Goal: Transaction & Acquisition: Purchase product/service

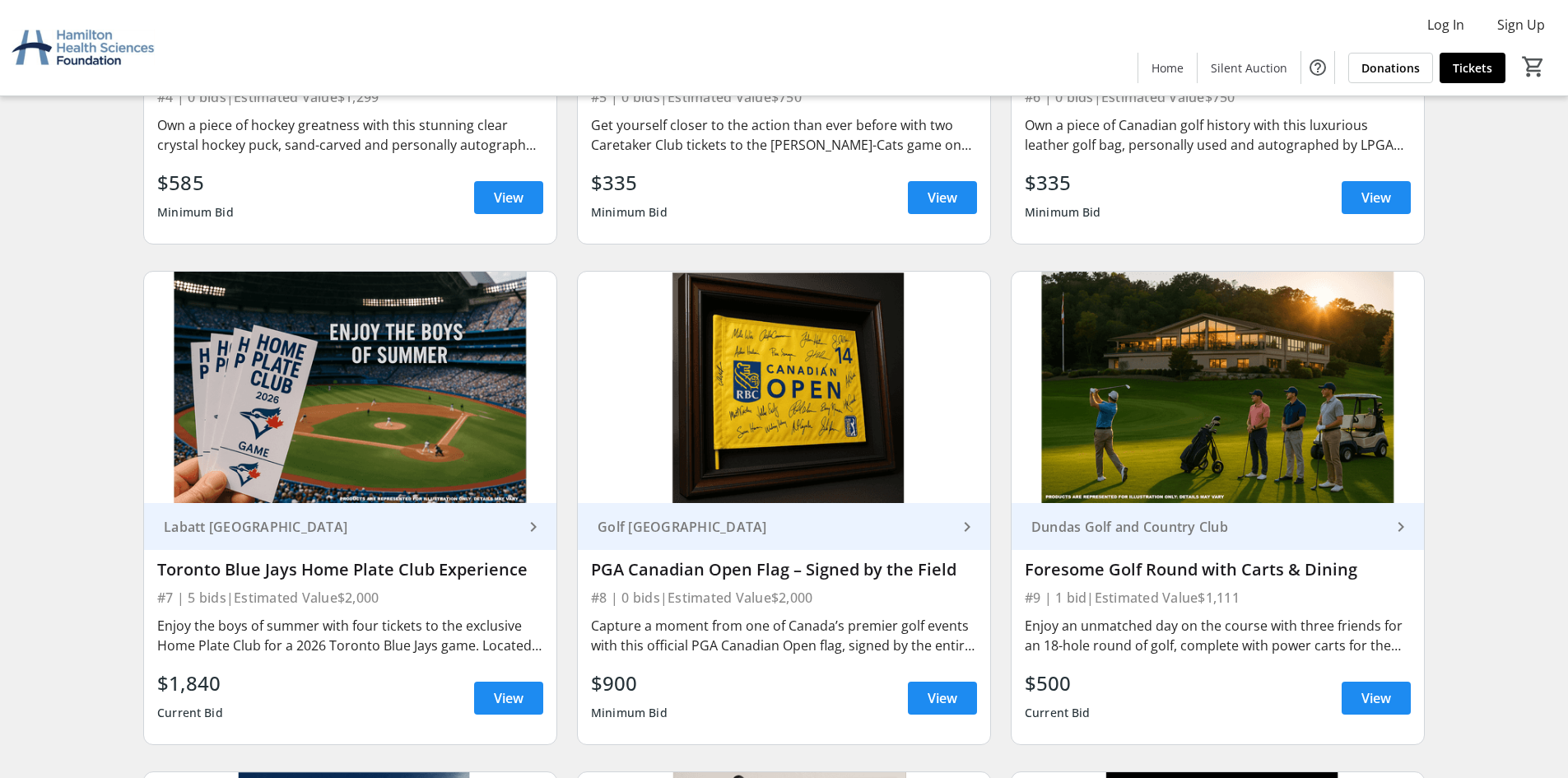
scroll to position [1095, 0]
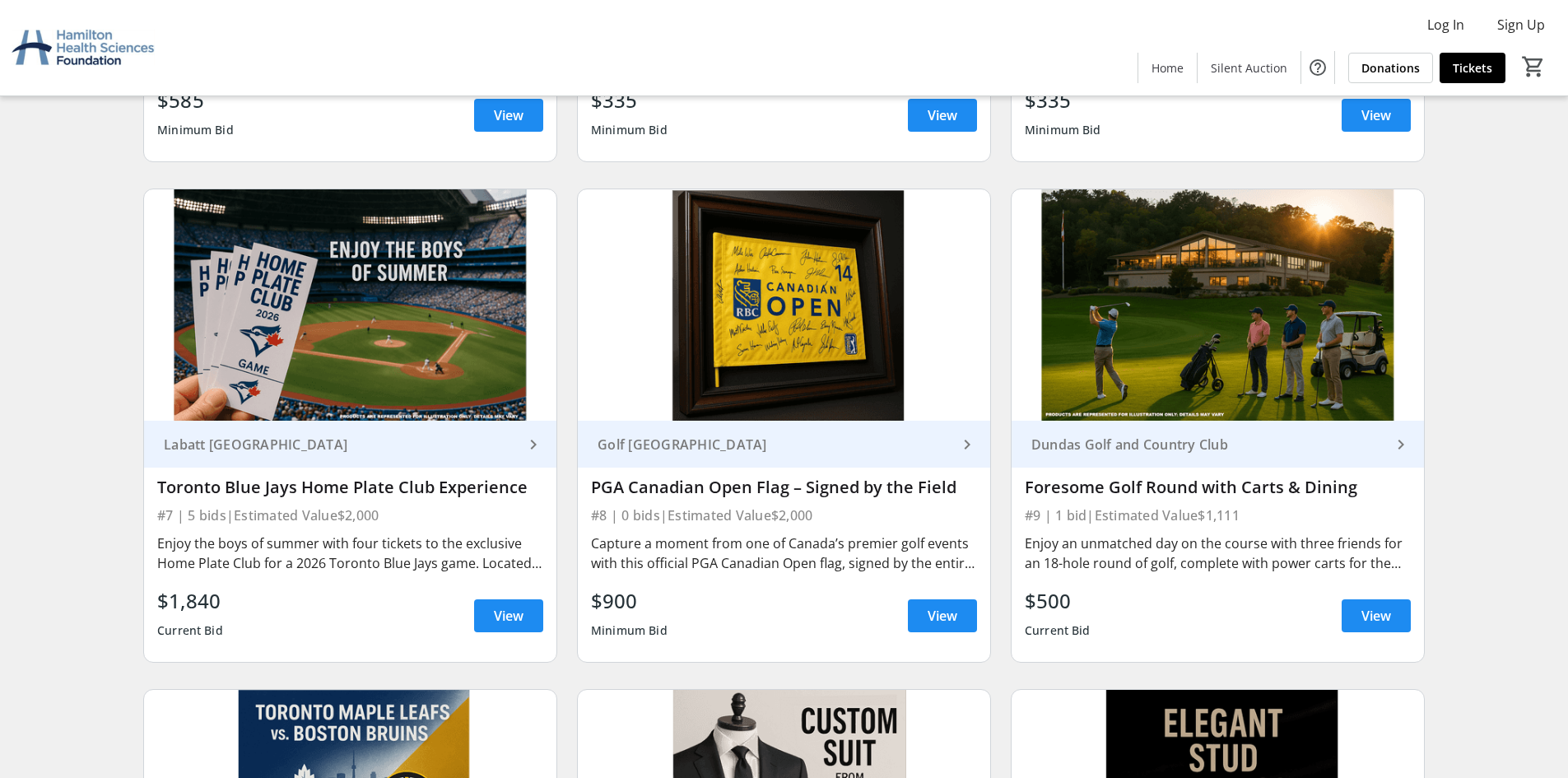
click at [1397, 441] on mat-icon "keyboard_arrow_right" at bounding box center [1401, 444] width 20 height 20
drag, startPoint x: 1382, startPoint y: 591, endPoint x: 1379, endPoint y: 611, distance: 20.2
click at [1379, 610] on div "$500 Current Bid View" at bounding box center [1218, 616] width 386 height 59
click at [1375, 611] on span "View" at bounding box center [1376, 615] width 29 height 20
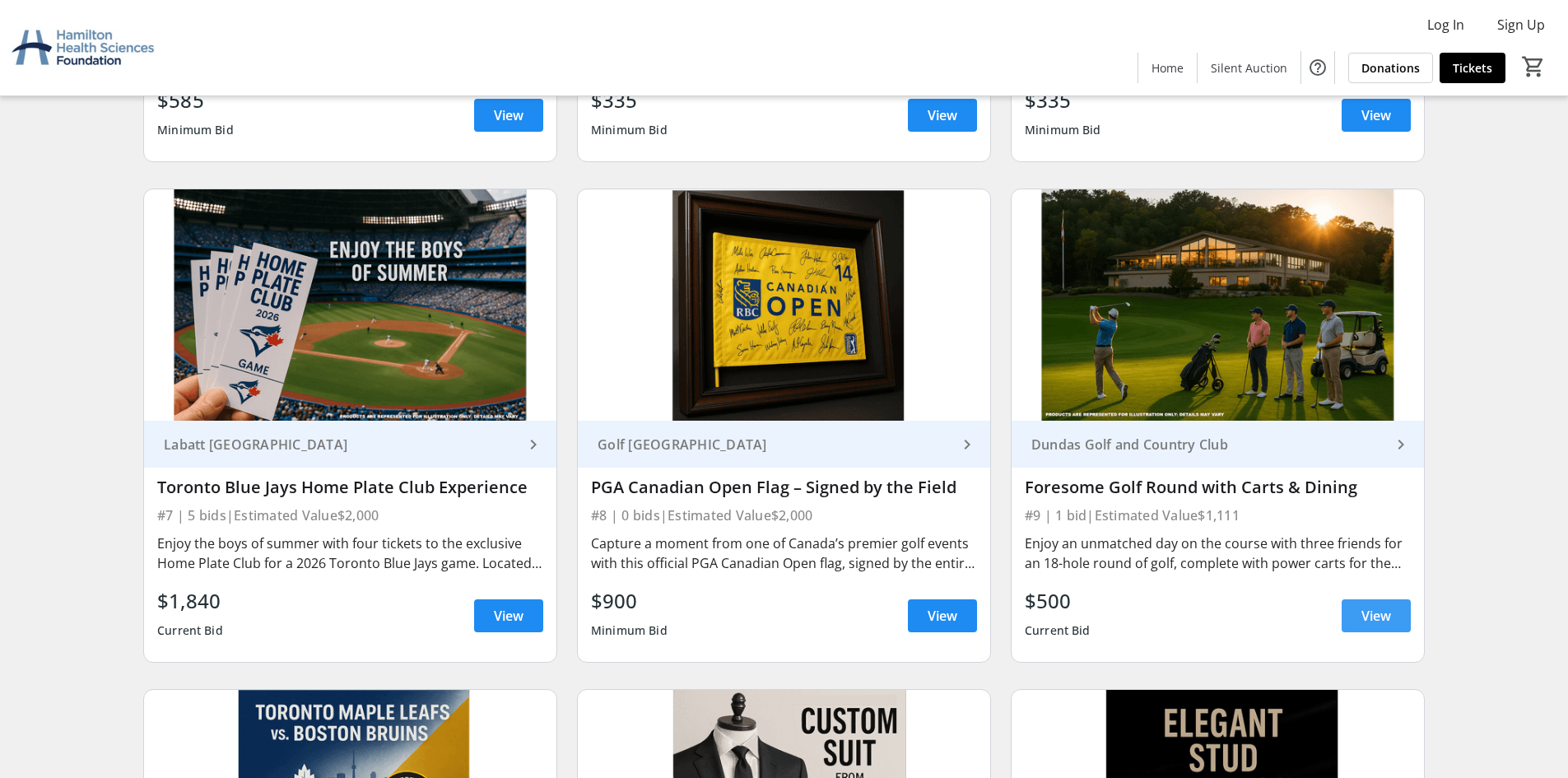
click at [1381, 624] on span "View" at bounding box center [1376, 615] width 29 height 20
click at [1358, 624] on link "View" at bounding box center [1376, 616] width 69 height 33
click at [1358, 624] on span at bounding box center [1376, 616] width 69 height 40
click at [1359, 624] on span at bounding box center [1376, 616] width 69 height 40
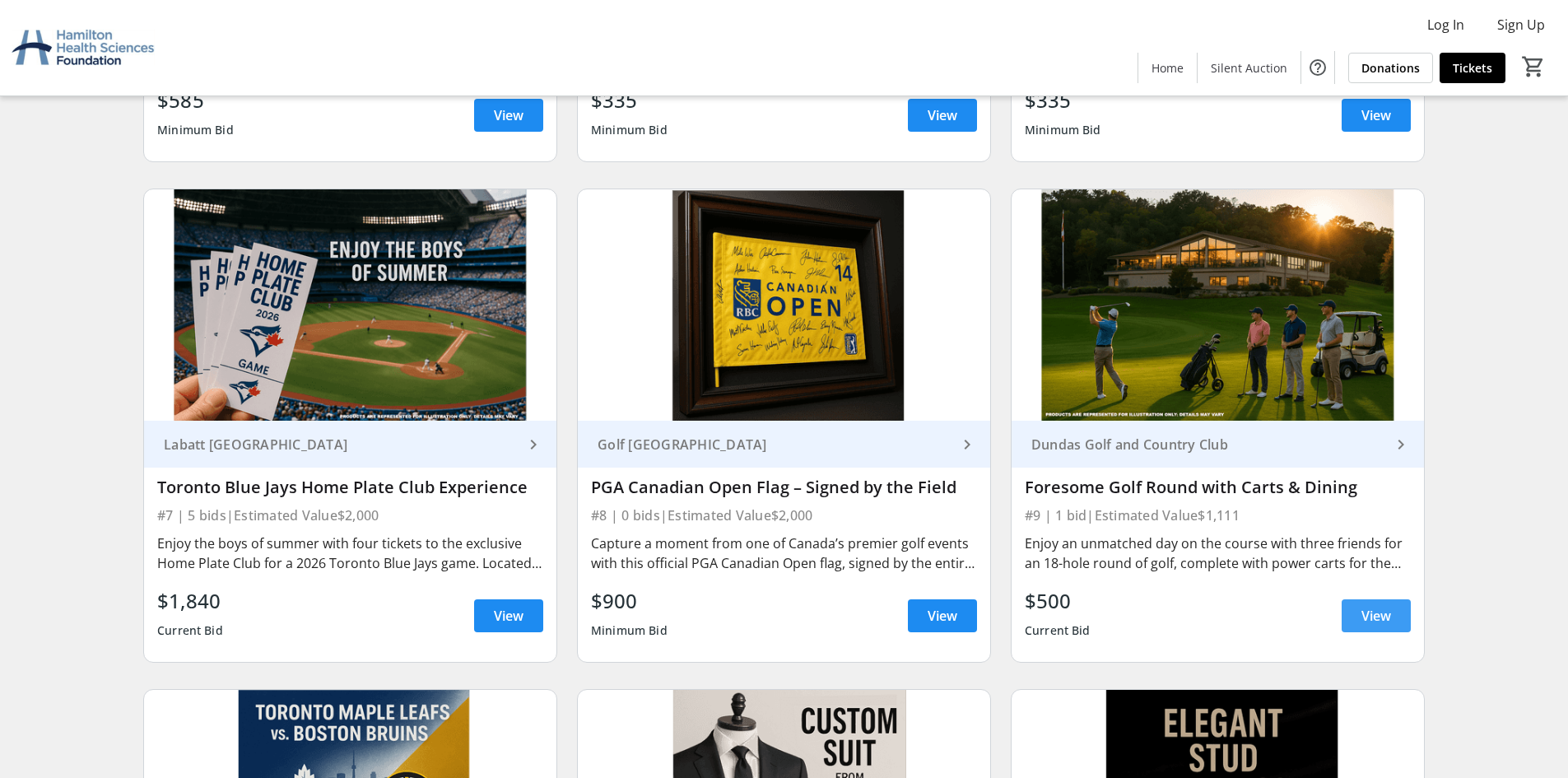
click at [1359, 624] on span at bounding box center [1376, 616] width 69 height 40
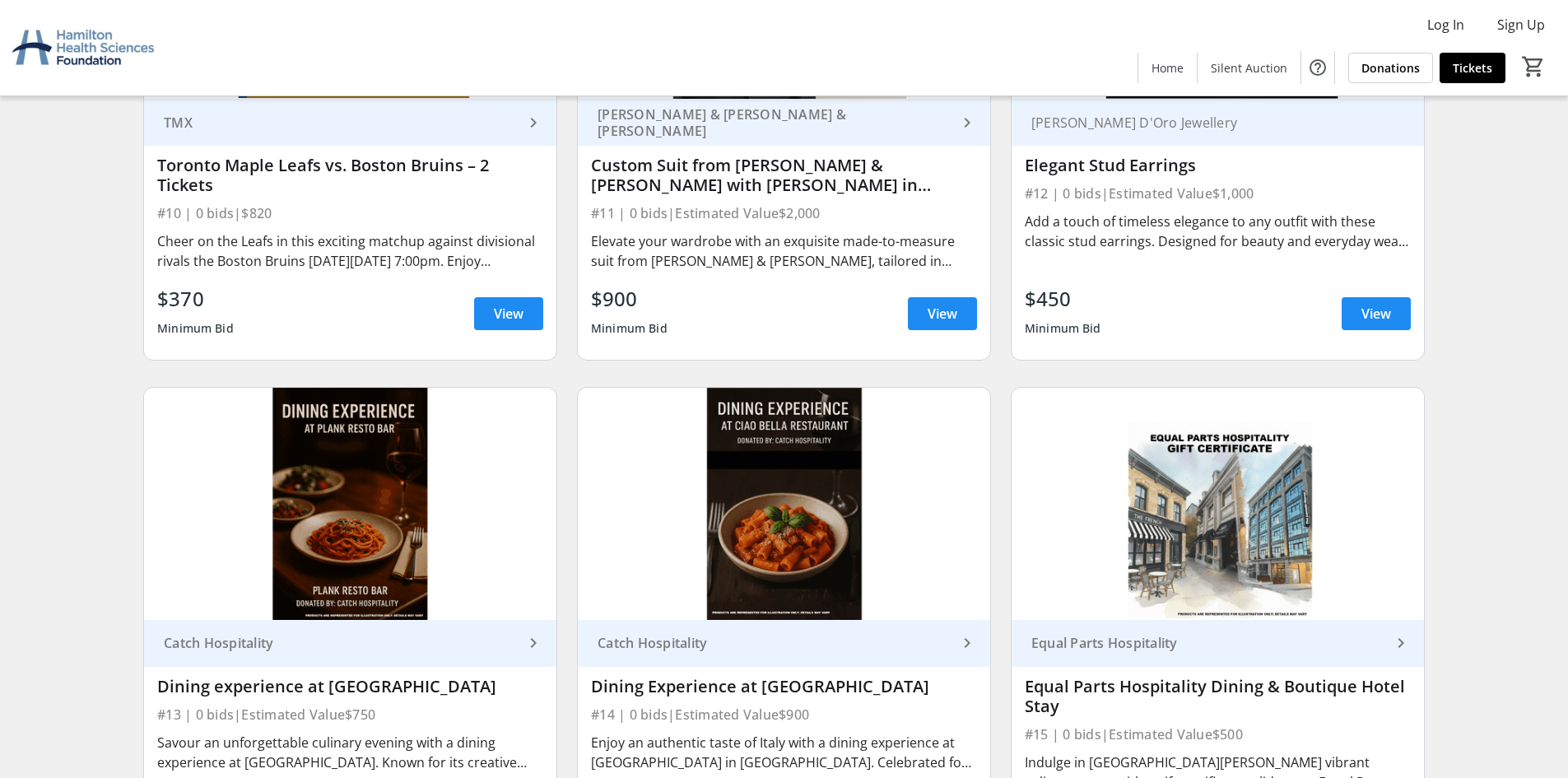
scroll to position [1507, 0]
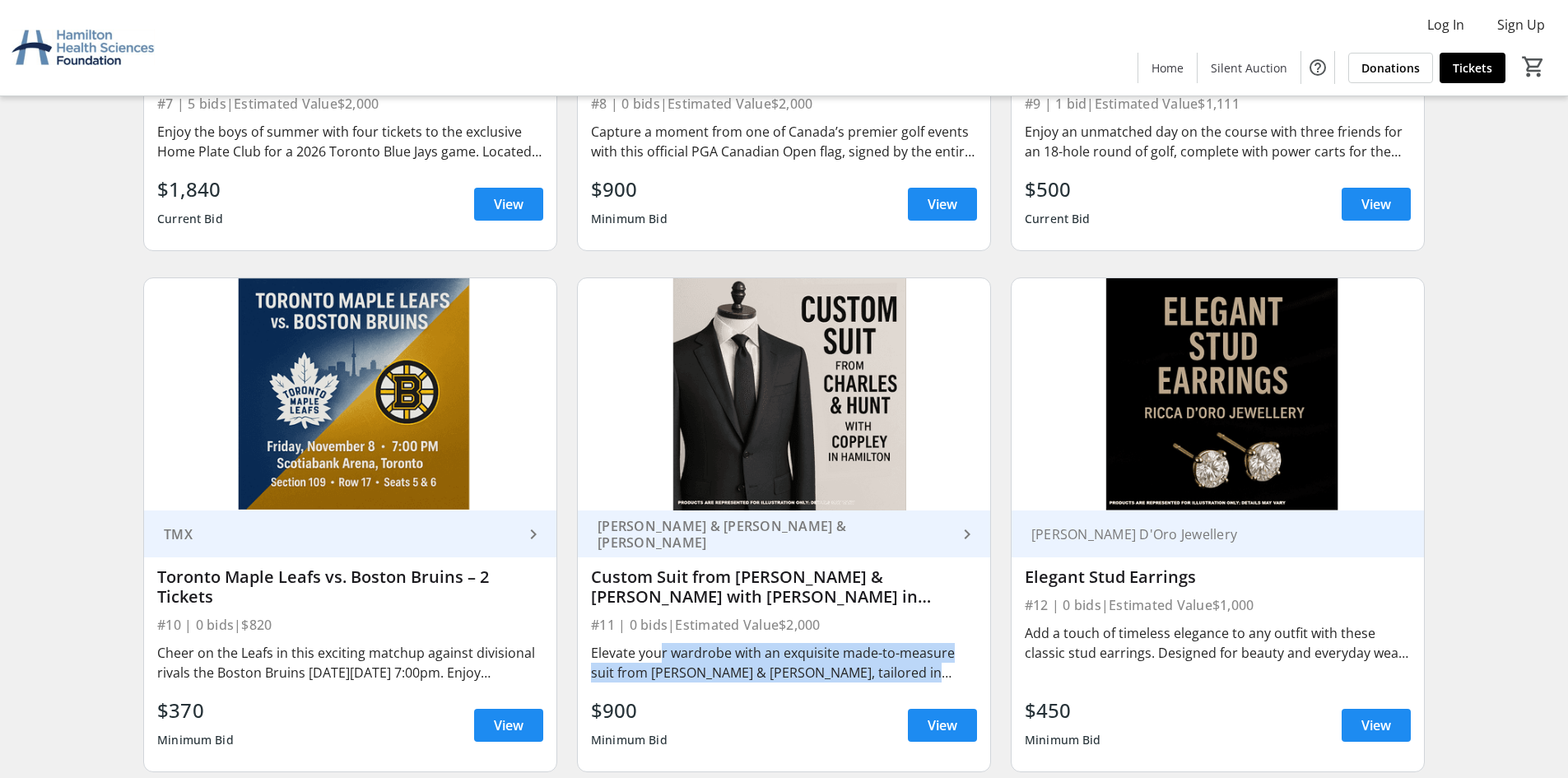
drag, startPoint x: 654, startPoint y: 660, endPoint x: 702, endPoint y: 685, distance: 54.1
click at [702, 685] on div "Elevate your wardrobe with an exquisite made-to-measure suit from [PERSON_NAME]…" at bounding box center [783, 662] width 386 height 46
click at [1403, 724] on span at bounding box center [1376, 725] width 69 height 40
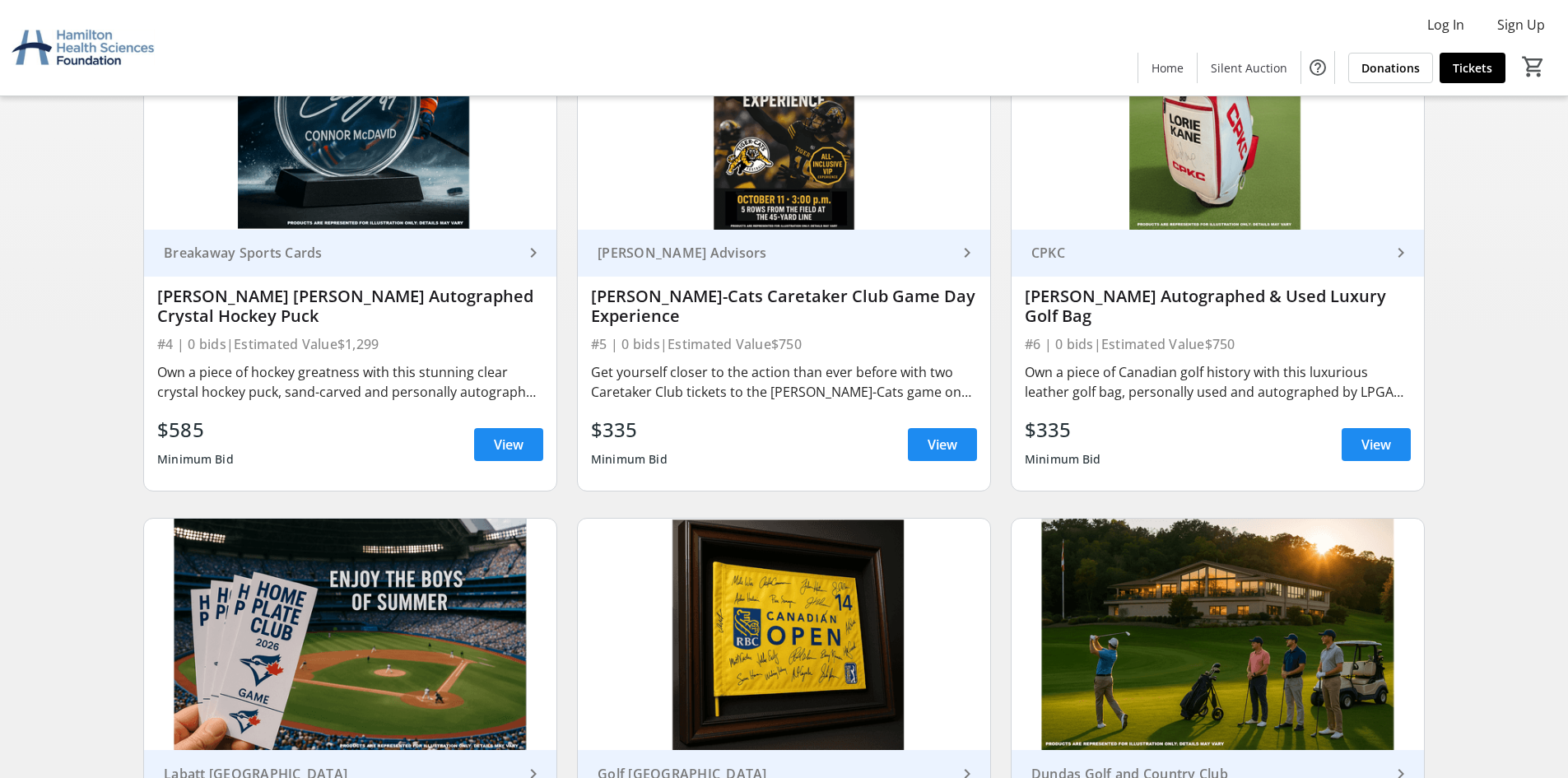
scroll to position [683, 0]
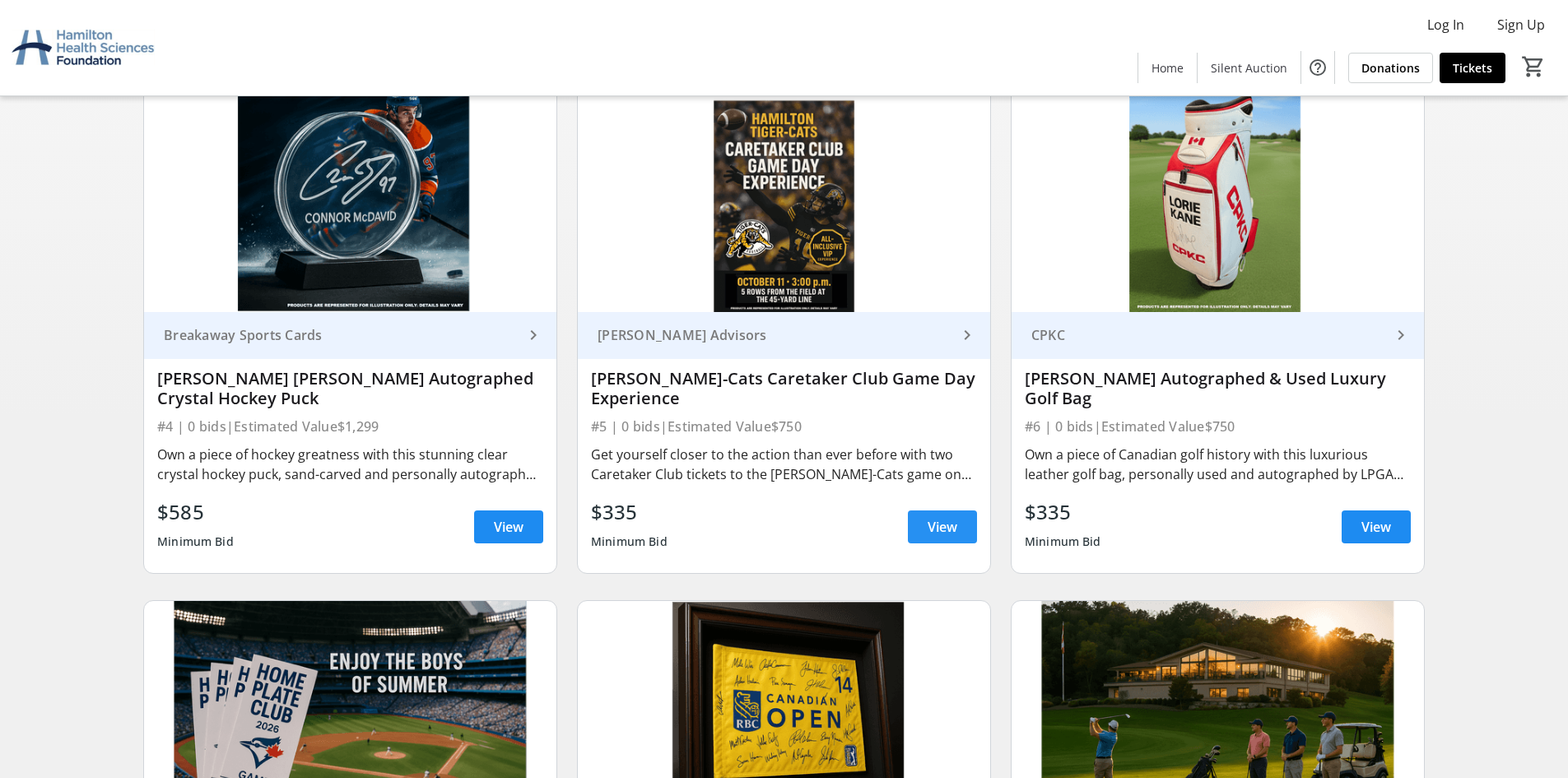
click at [952, 520] on span "View" at bounding box center [943, 526] width 29 height 20
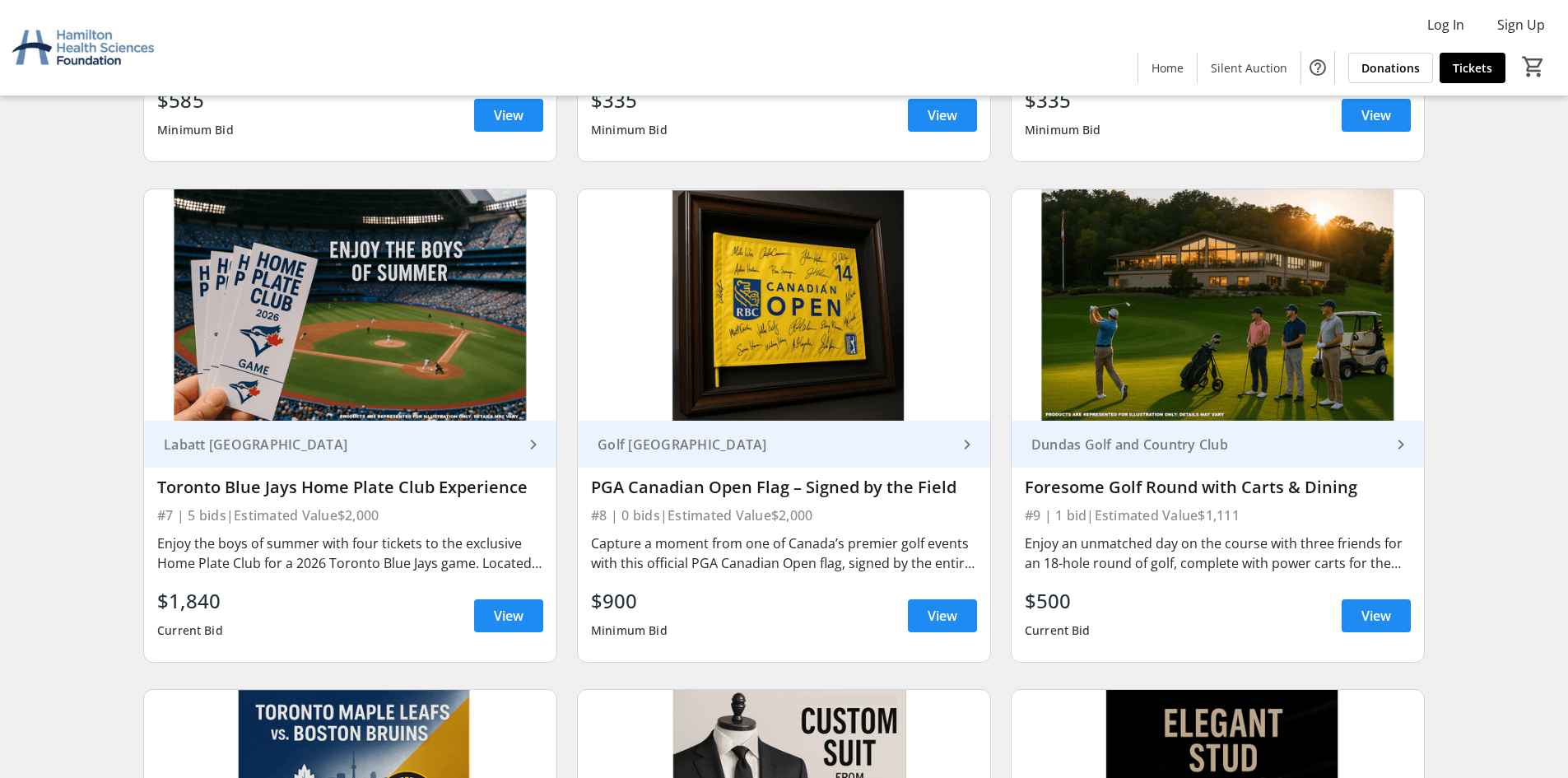
scroll to position [1177, 0]
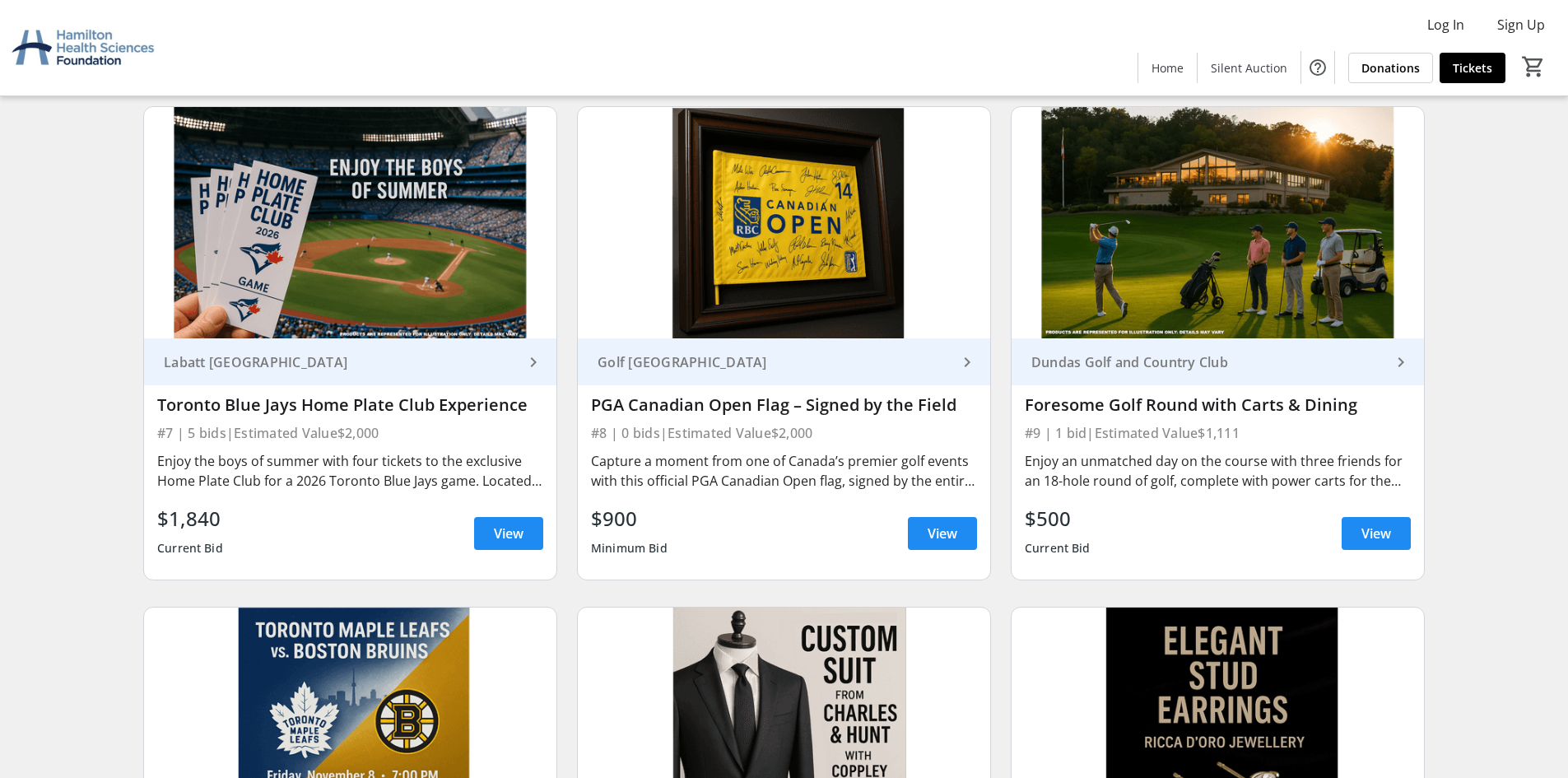
click at [174, 557] on div "Current Bid" at bounding box center [190, 548] width 66 height 29
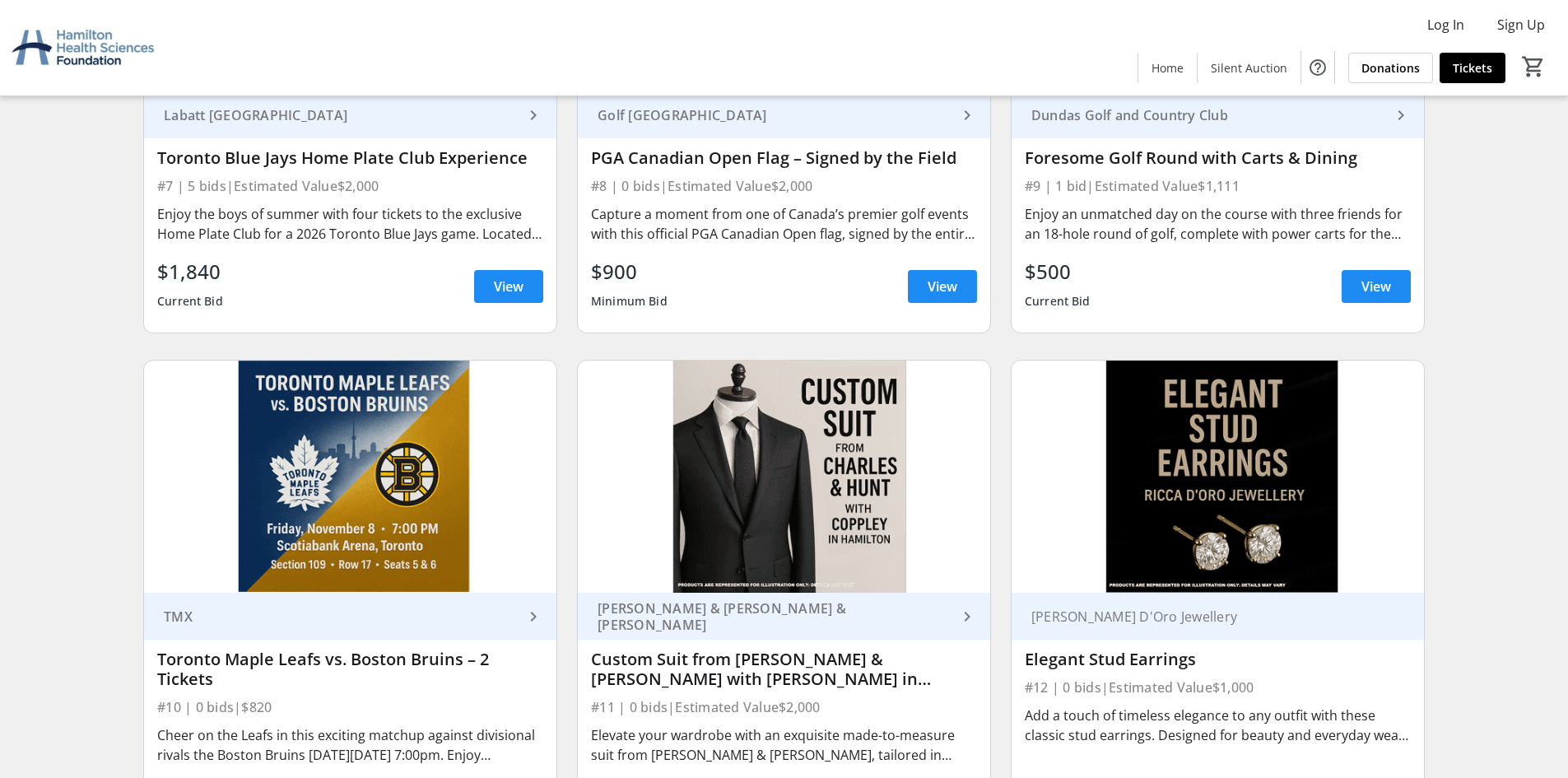
scroll to position [1671, 0]
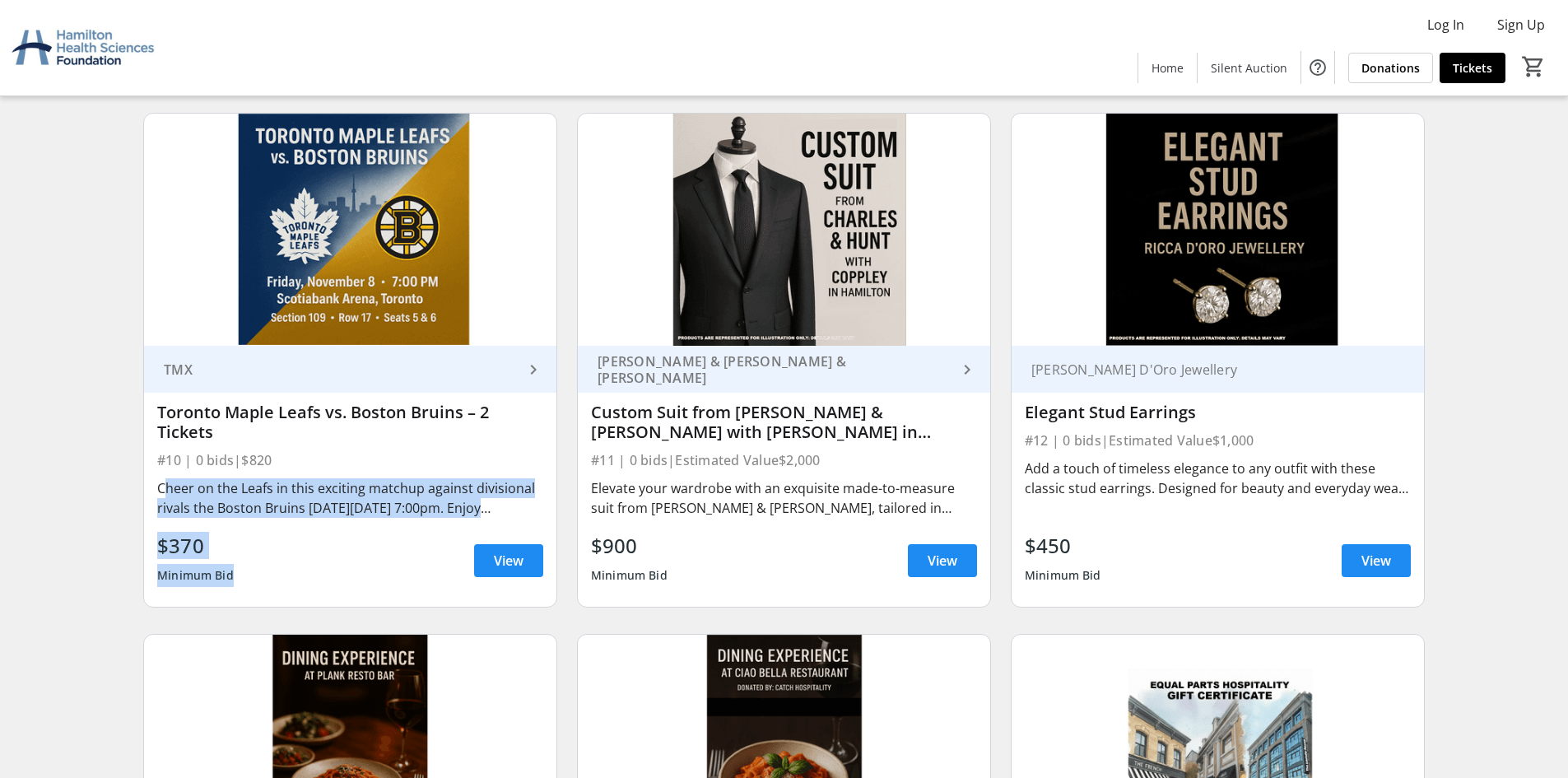
drag, startPoint x: 274, startPoint y: 587, endPoint x: 160, endPoint y: 488, distance: 151.0
click at [160, 488] on div "TMX keyboard_arrow_right Toronto Maple Leafs vs. Boston Bruins – 2 Tickets #10 …" at bounding box center [350, 476] width 412 height 261
click at [272, 539] on div "$370 Minimum Bid View" at bounding box center [350, 560] width 386 height 59
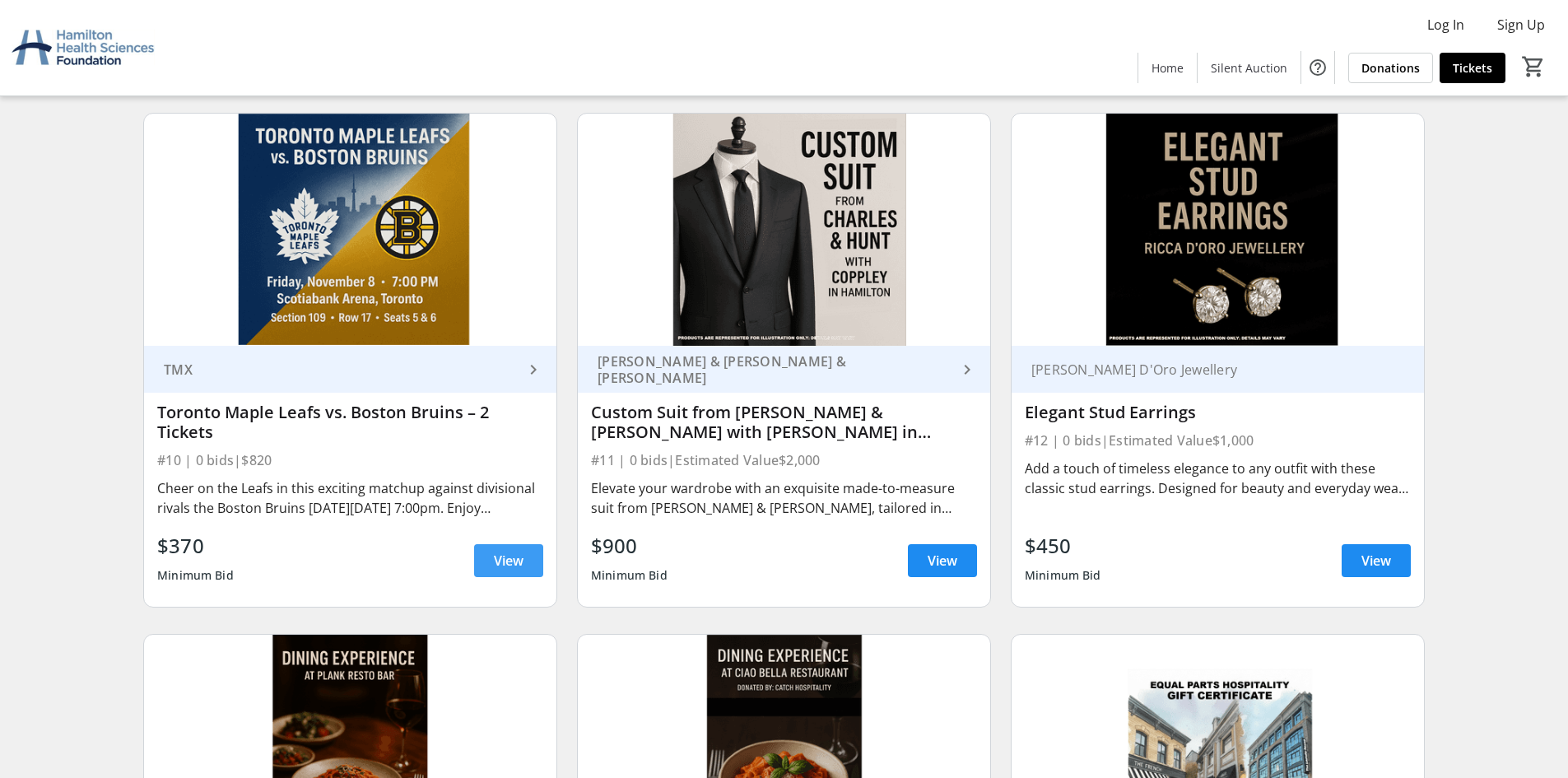
click at [499, 571] on span "View" at bounding box center [508, 560] width 29 height 20
click at [528, 377] on mat-icon "keyboard_arrow_right" at bounding box center [533, 369] width 20 height 20
